Goal: Transaction & Acquisition: Subscribe to service/newsletter

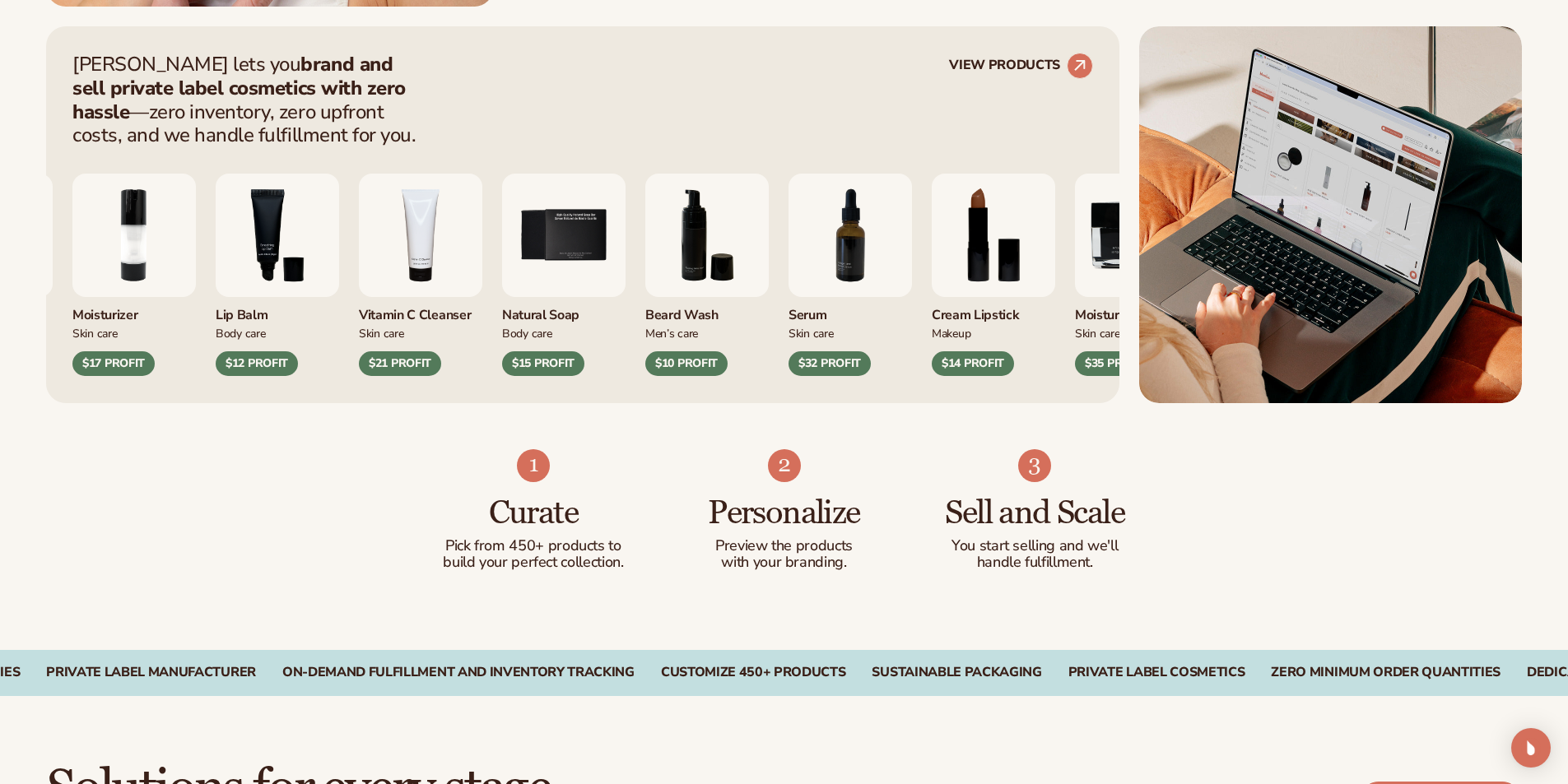
scroll to position [658, 0]
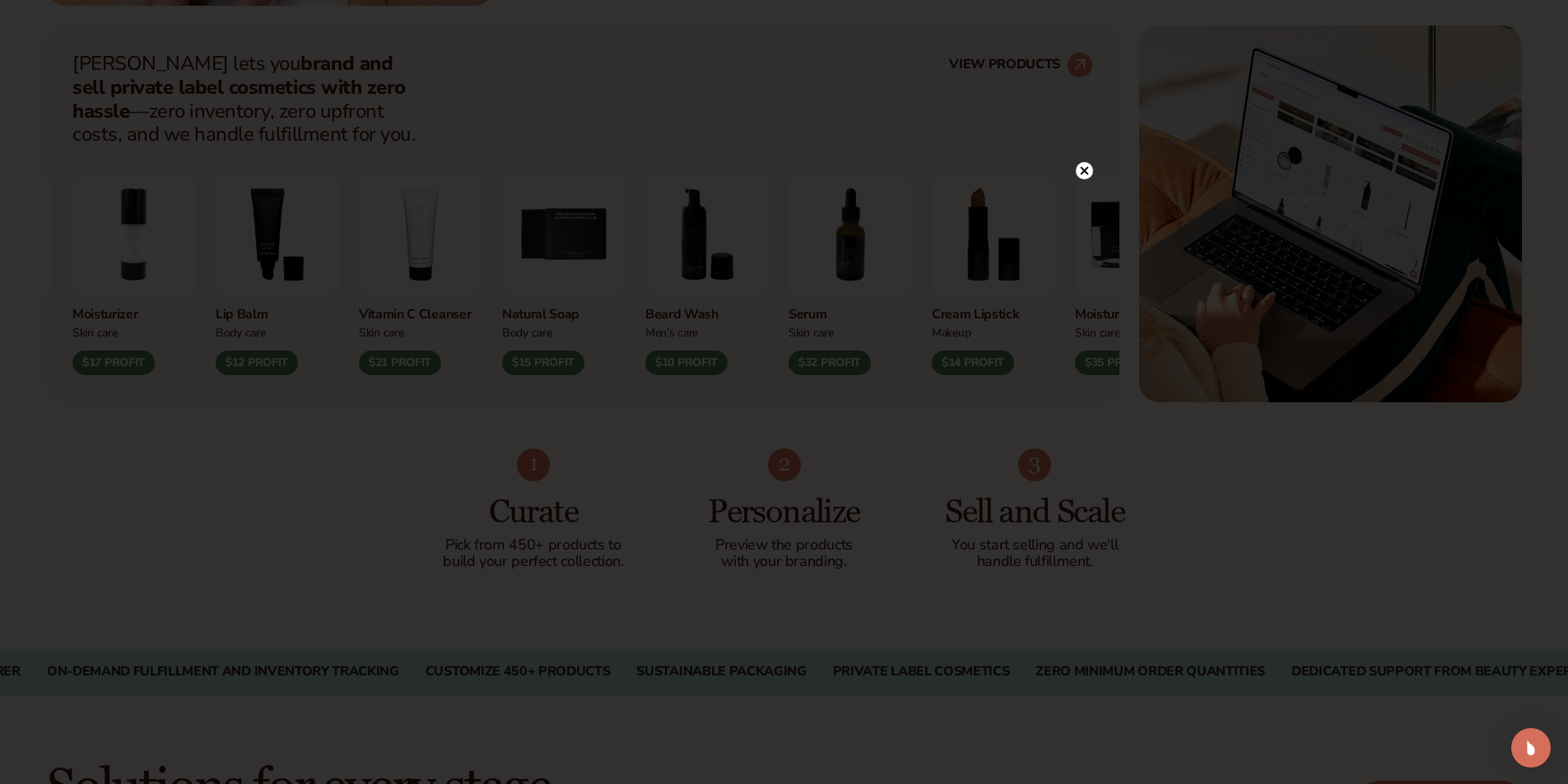
click at [1088, 168] on icon at bounding box center [1084, 171] width 9 height 9
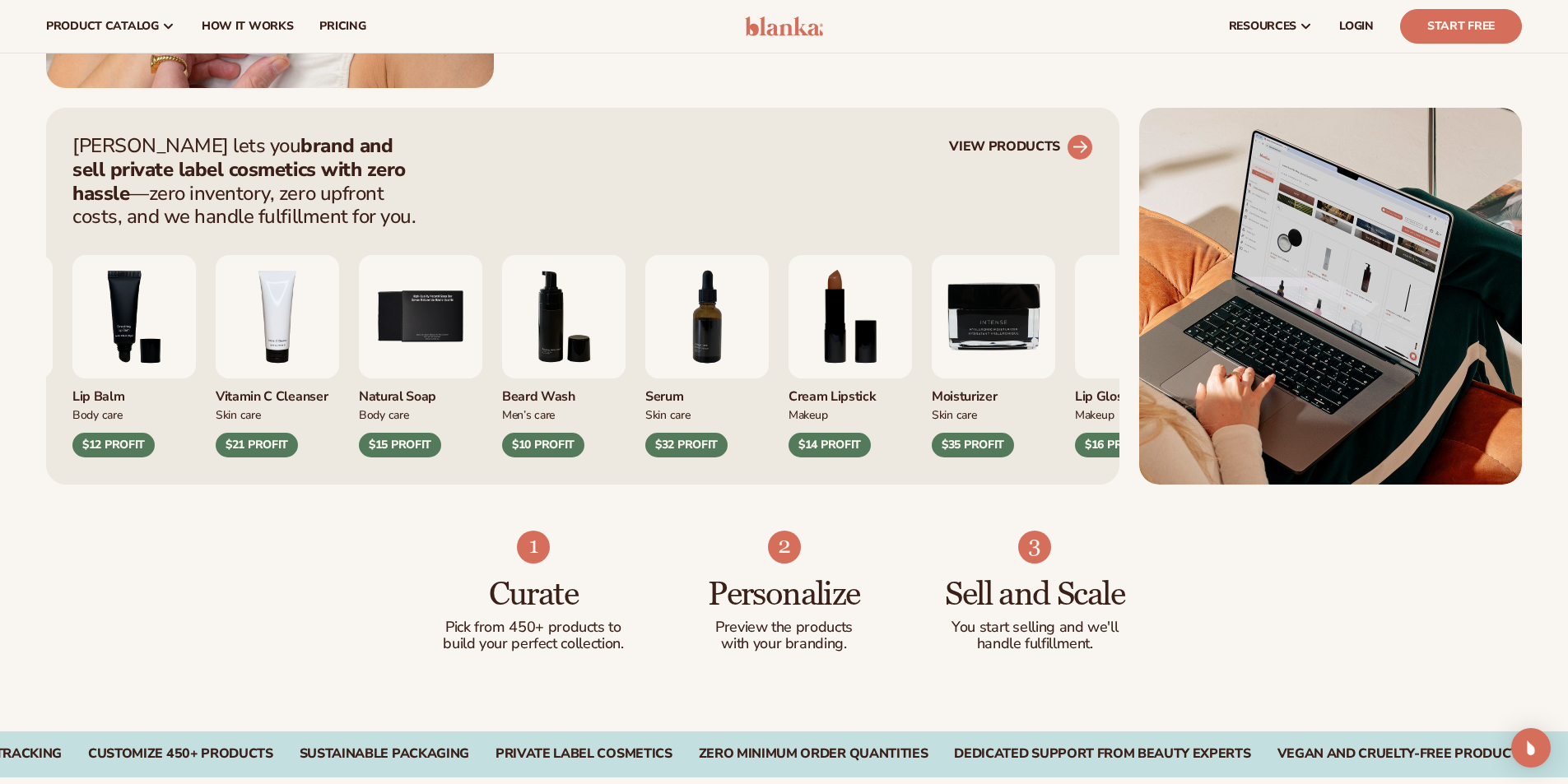
scroll to position [494, 0]
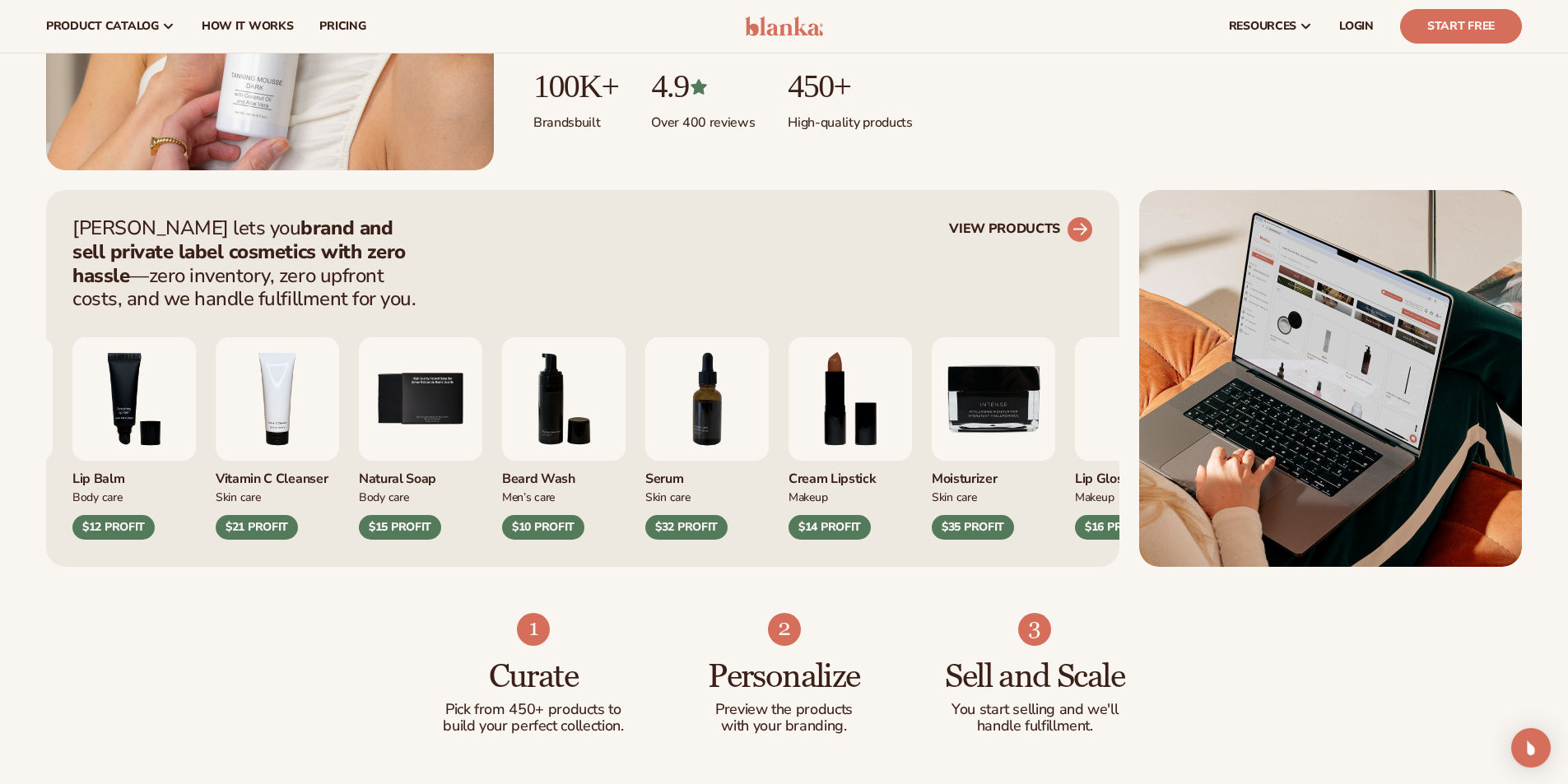
click at [1080, 232] on circle at bounding box center [1080, 230] width 36 height 36
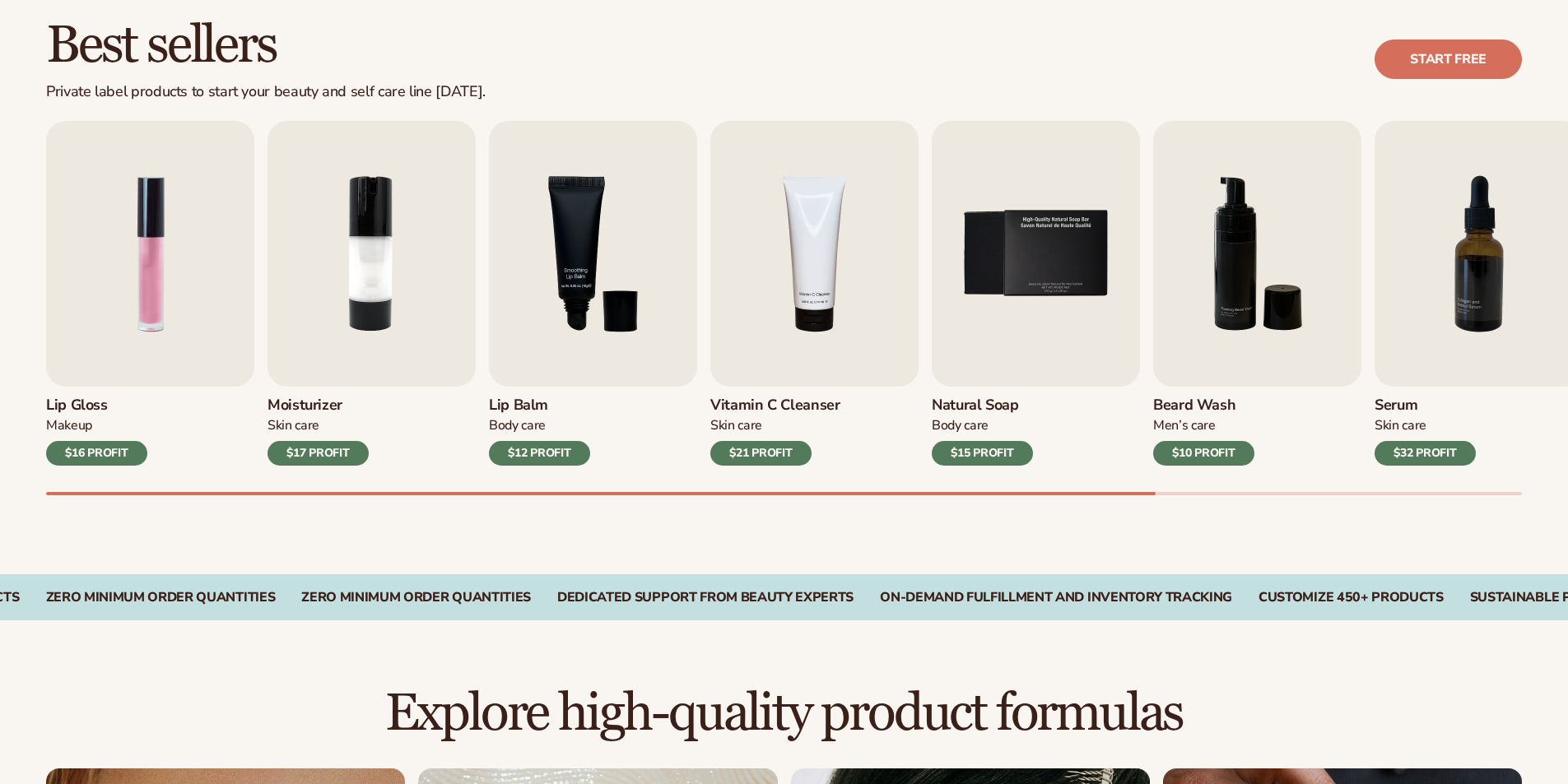
scroll to position [576, 0]
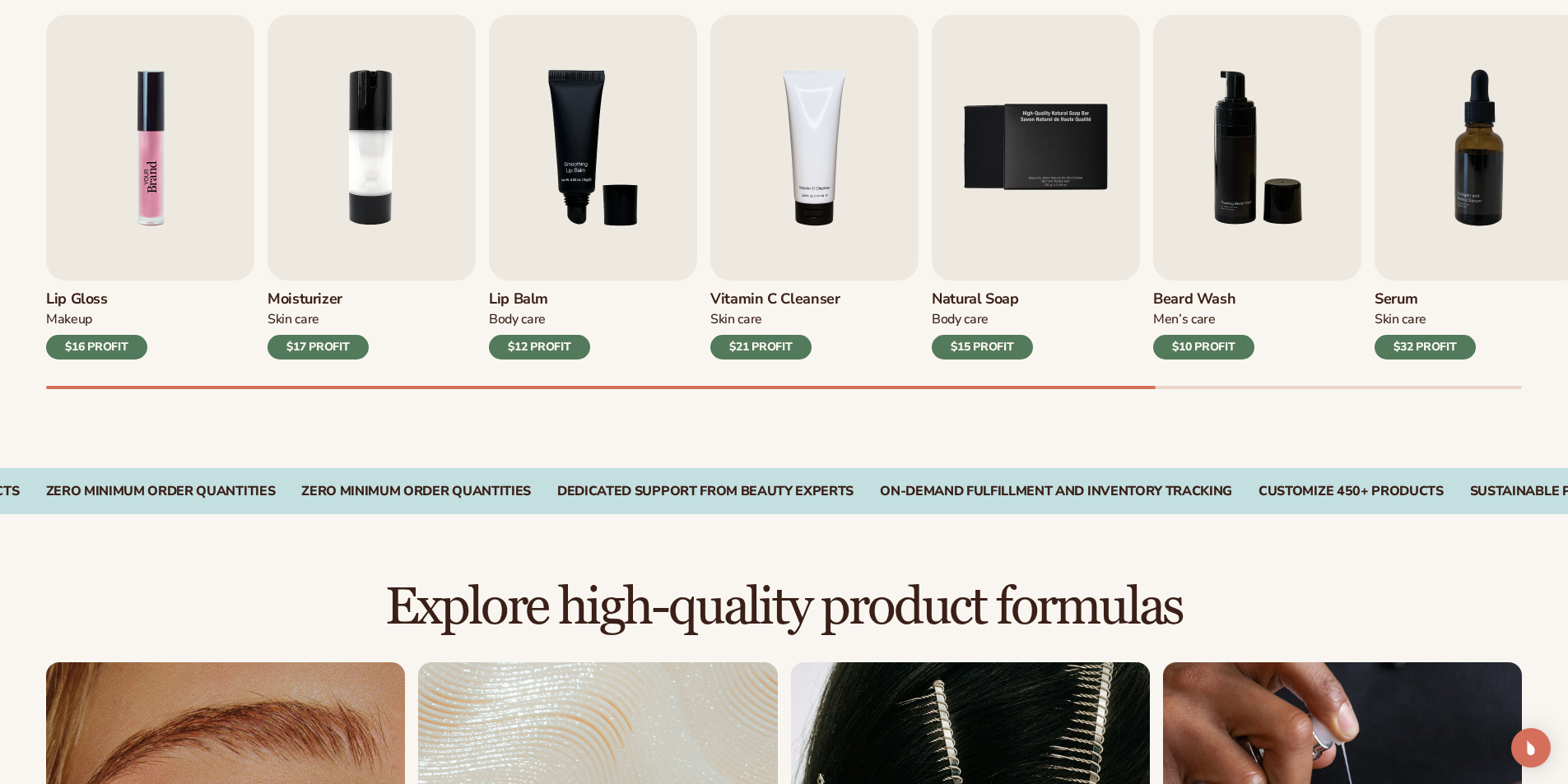
click at [137, 224] on img "1 / 9" at bounding box center [150, 147] width 208 height 266
click at [171, 198] on img "1 / 9" at bounding box center [150, 147] width 208 height 266
click at [73, 314] on div "Makeup" at bounding box center [97, 320] width 101 height 17
click at [185, 170] on img "1 / 9" at bounding box center [150, 147] width 208 height 266
click at [191, 157] on img "1 / 9" at bounding box center [150, 147] width 208 height 266
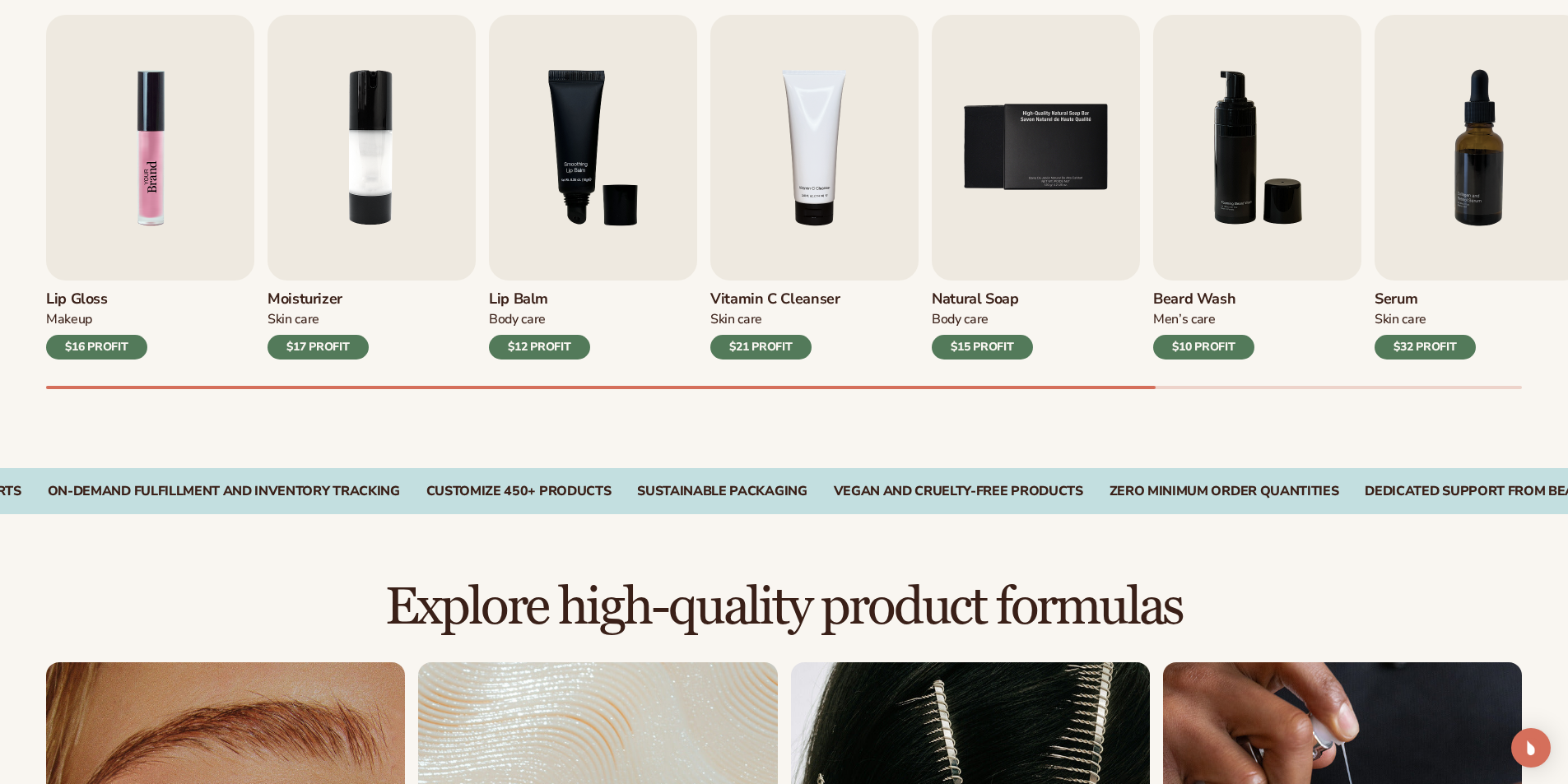
click at [166, 170] on img "1 / 9" at bounding box center [150, 147] width 208 height 266
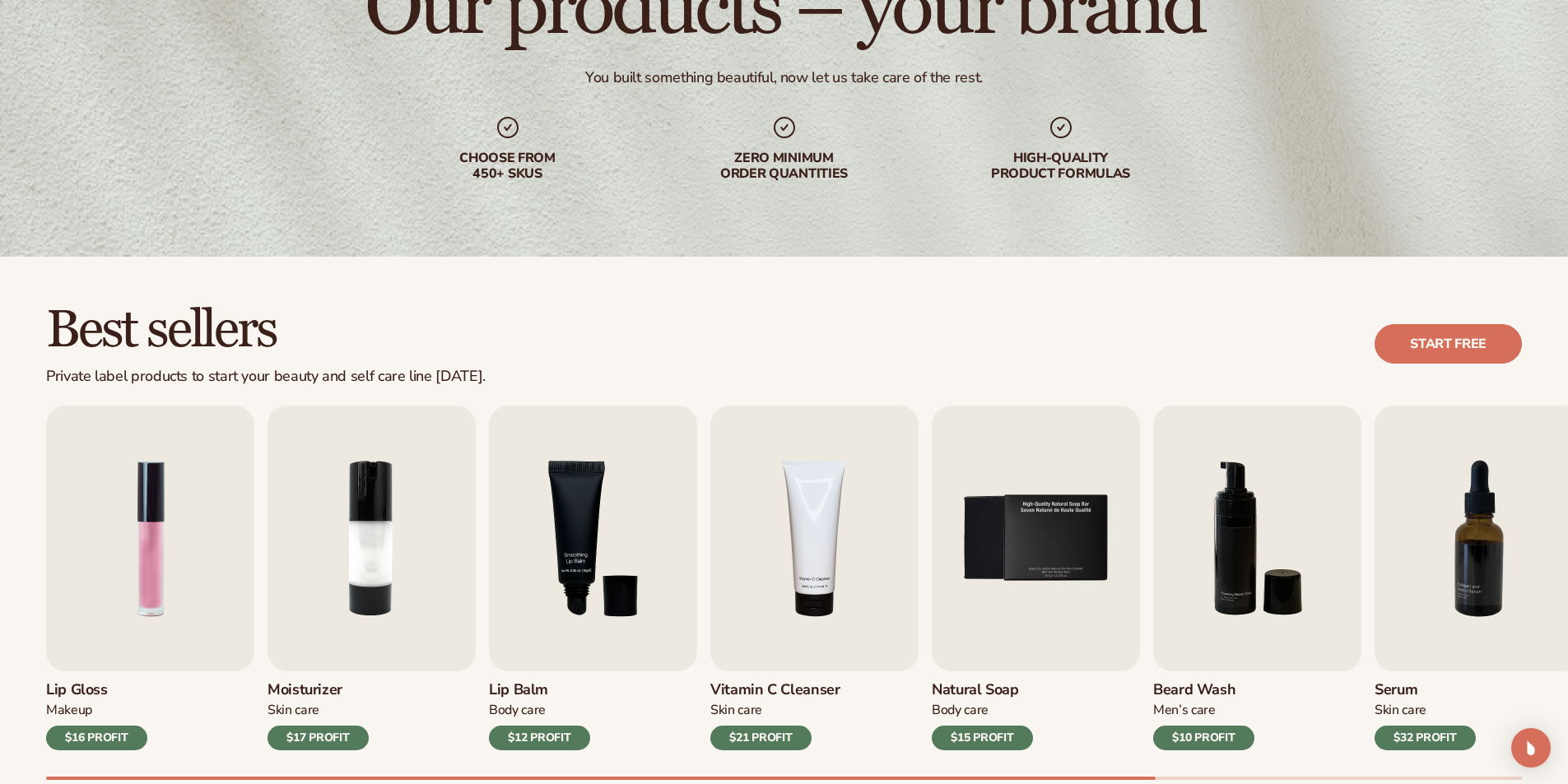
scroll to position [0, 0]
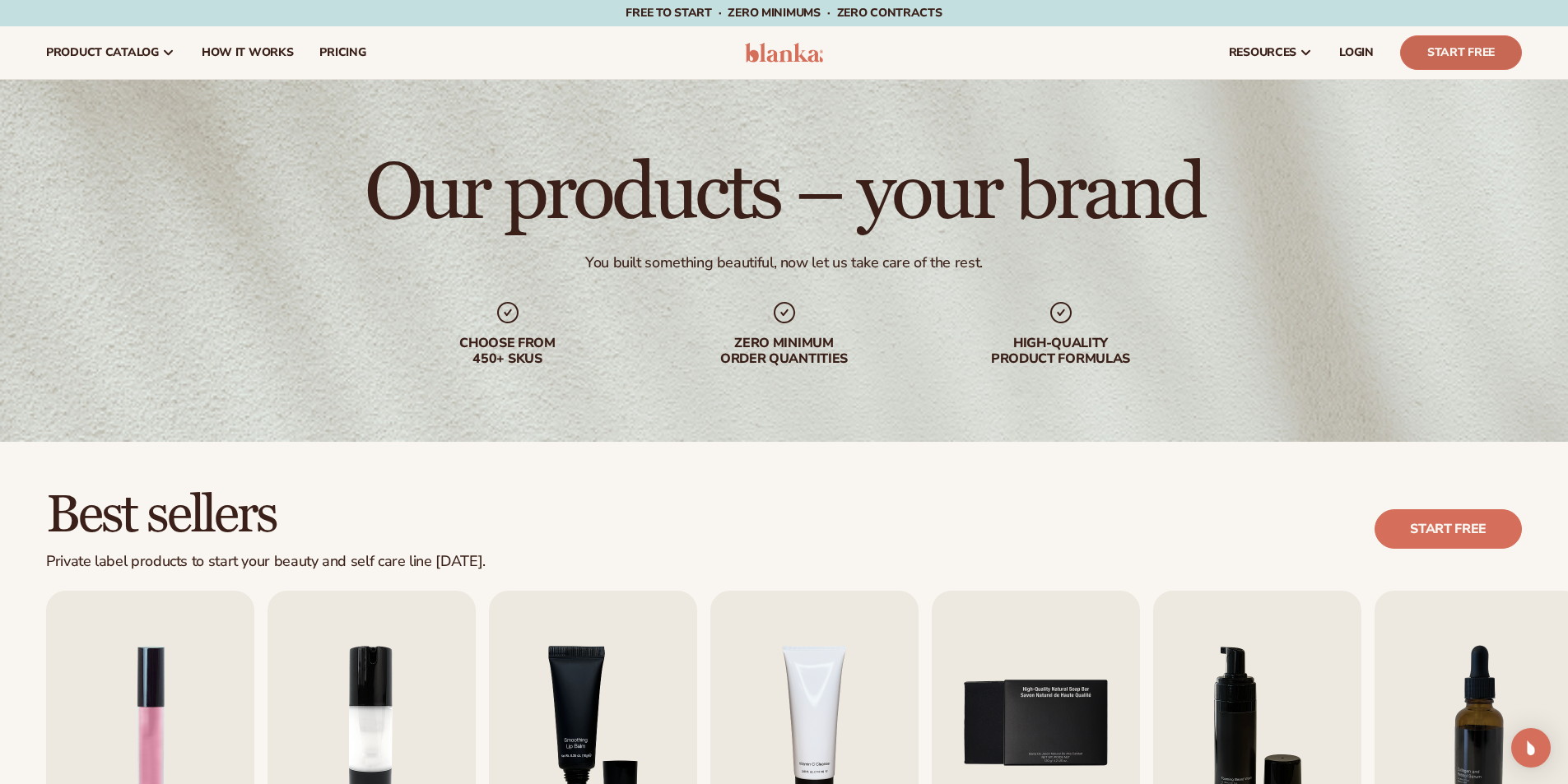
click at [1464, 60] on link "Start Free" at bounding box center [1461, 52] width 122 height 34
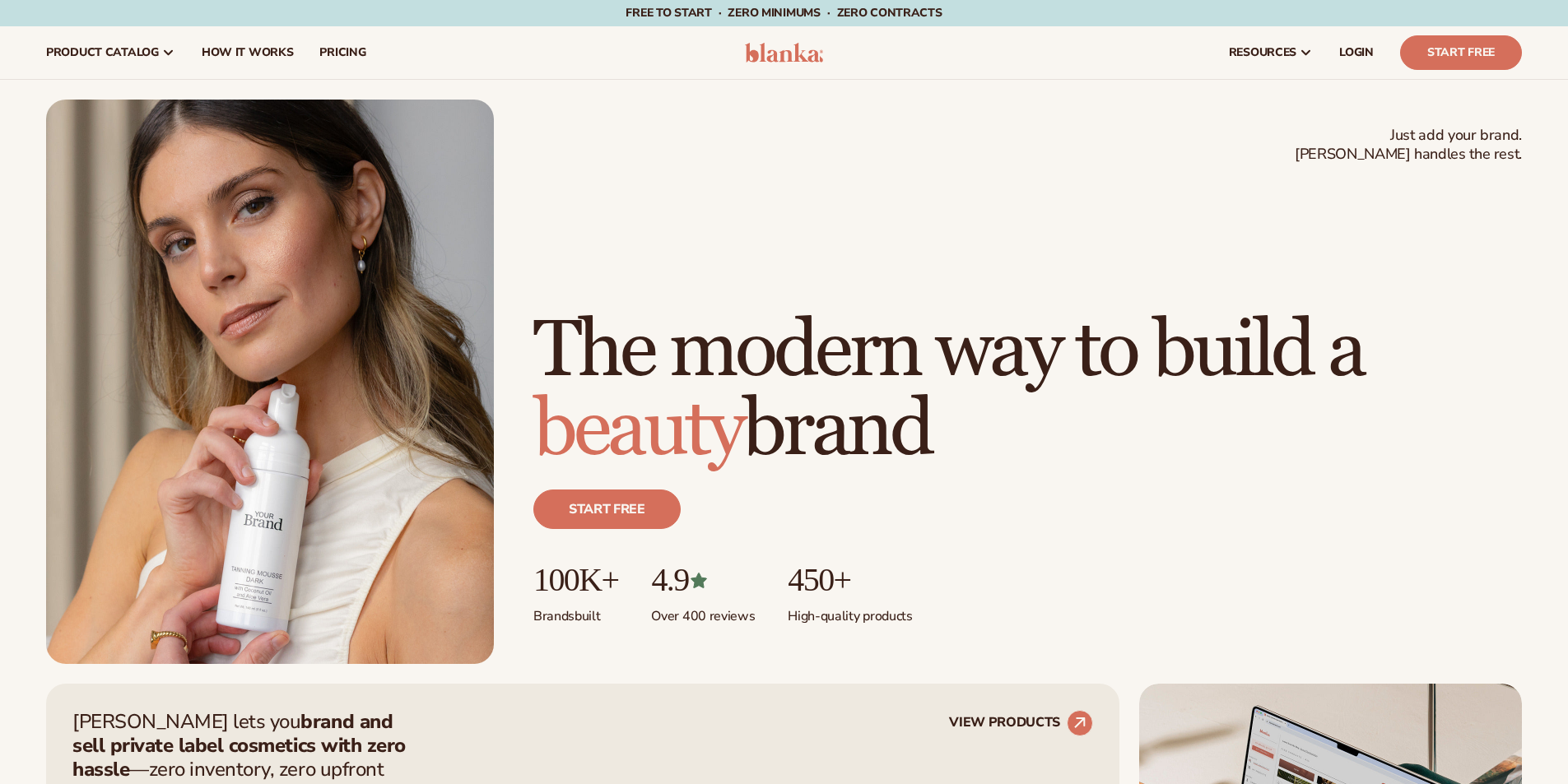
scroll to position [494, 0]
